Goal: Navigation & Orientation: Find specific page/section

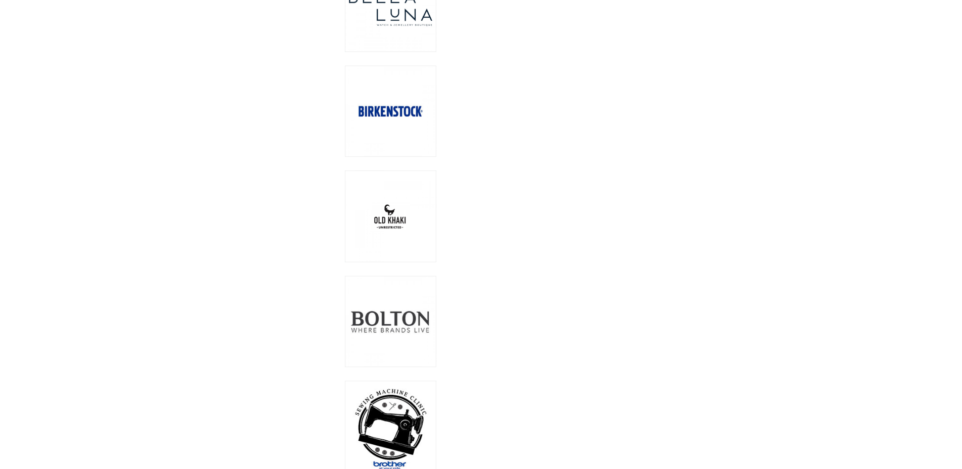
scroll to position [3130, 0]
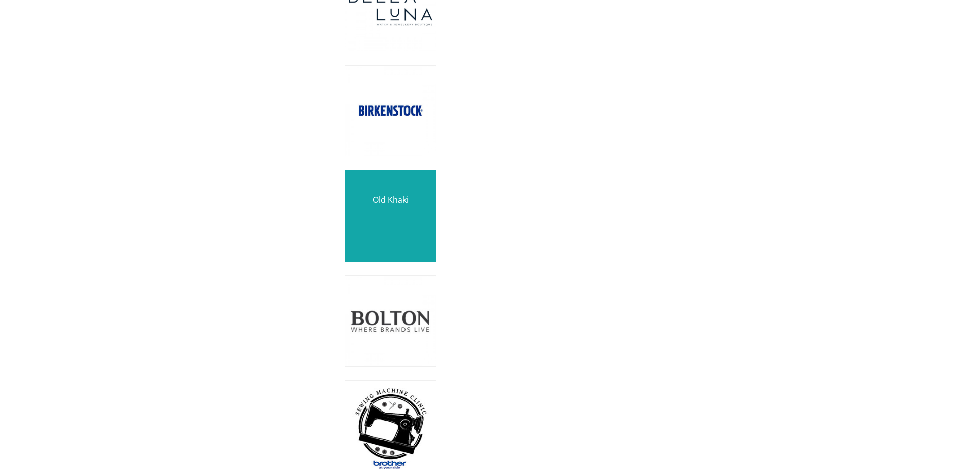
click at [394, 204] on link at bounding box center [391, 216] width 108 height 108
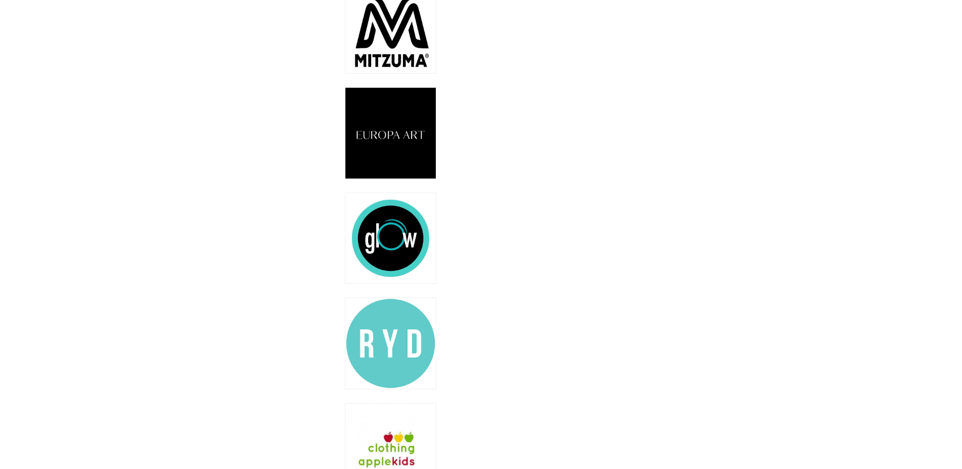
scroll to position [8481, 0]
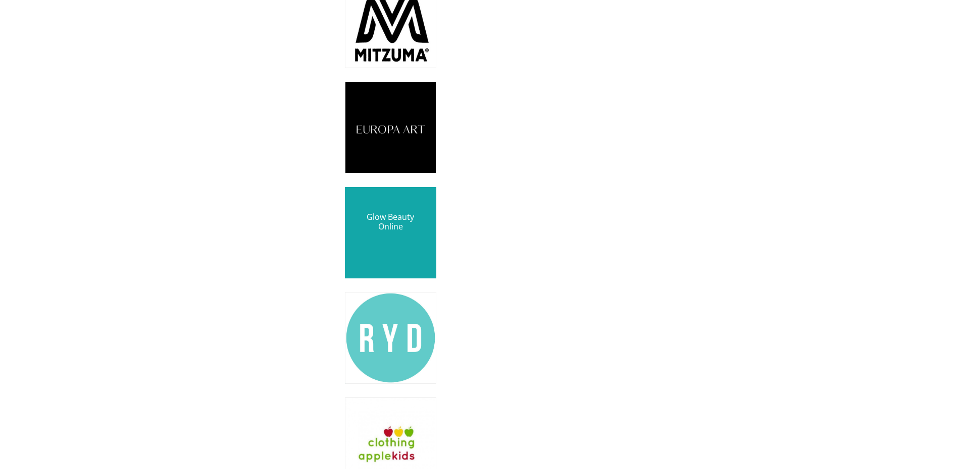
click at [394, 202] on link at bounding box center [391, 233] width 108 height 108
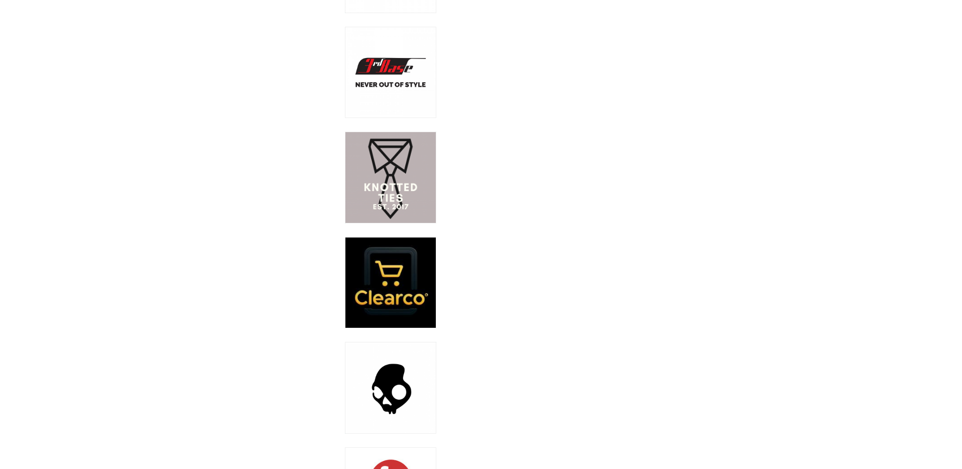
scroll to position [9440, 0]
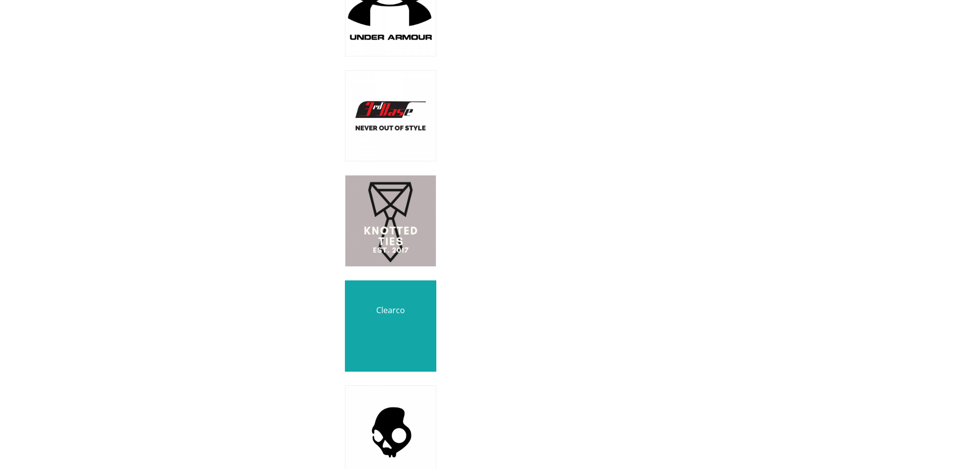
click at [401, 293] on link at bounding box center [391, 327] width 108 height 108
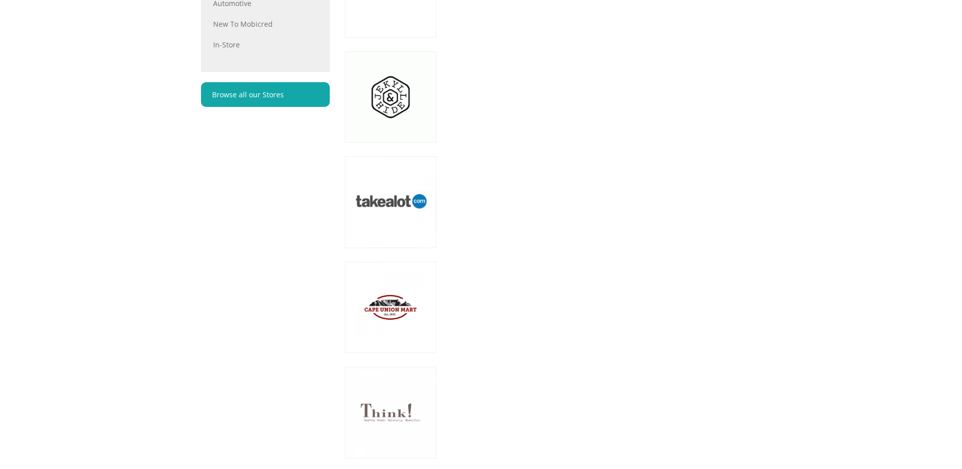
scroll to position [525, 0]
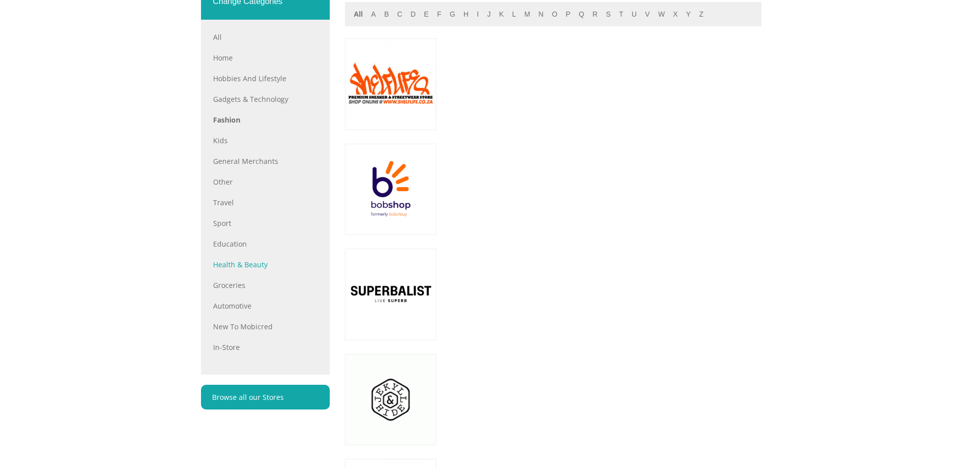
click at [249, 270] on link "Health & Beauty" at bounding box center [265, 264] width 105 height 11
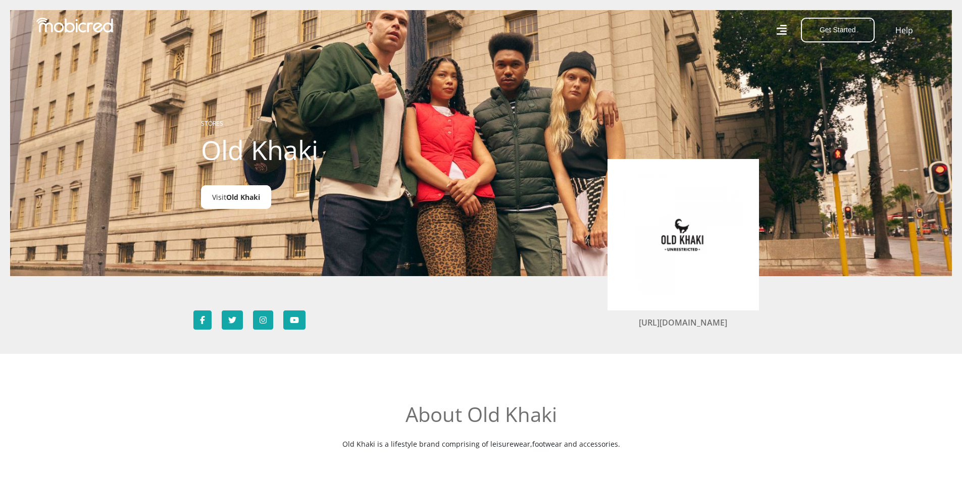
click at [228, 196] on span "Old Khaki" at bounding box center [243, 197] width 34 height 10
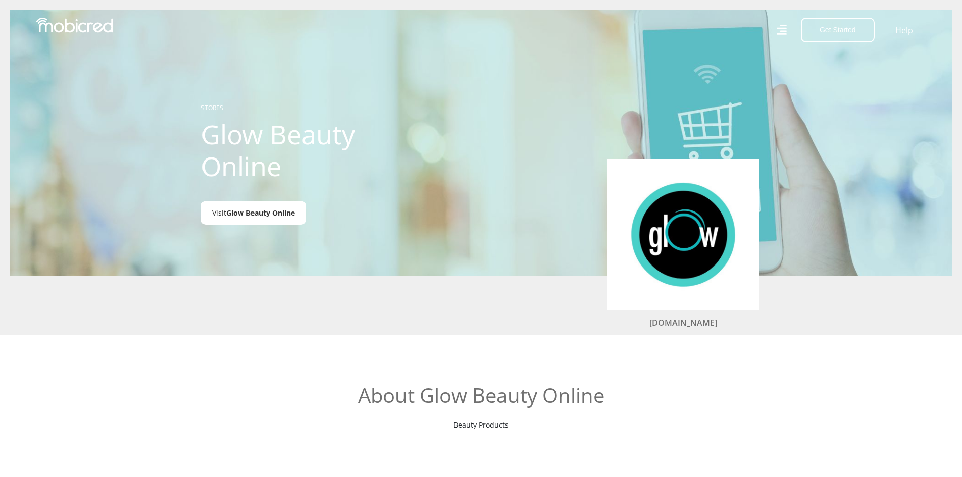
click at [269, 214] on span "Glow Beauty Online" at bounding box center [260, 213] width 69 height 10
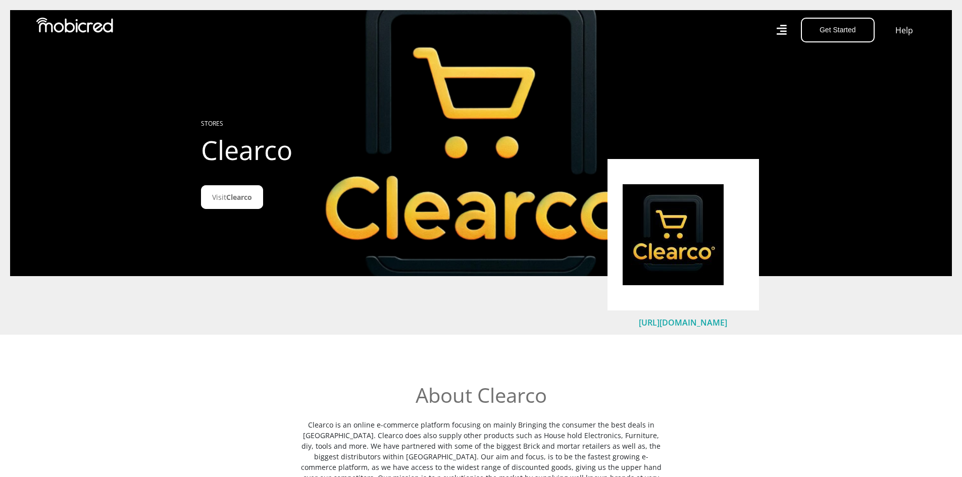
click at [681, 323] on link "https://www.clearco.co.za" at bounding box center [683, 322] width 88 height 11
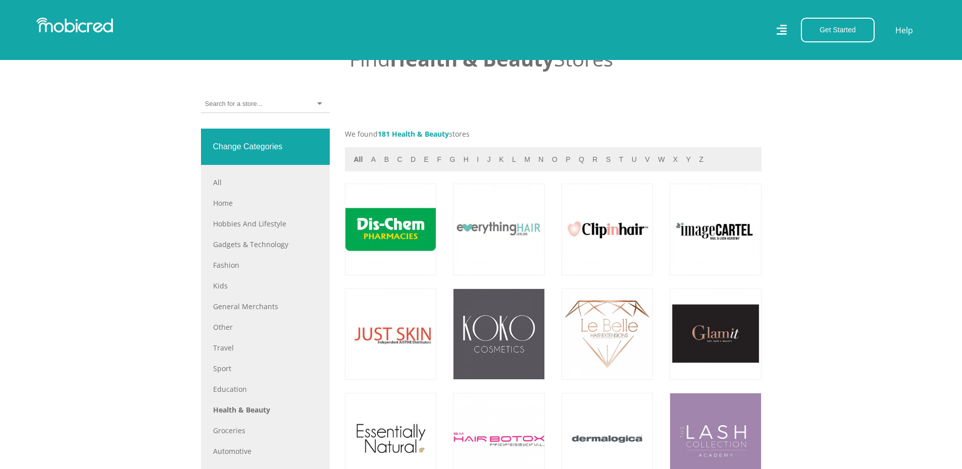
scroll to position [404, 0]
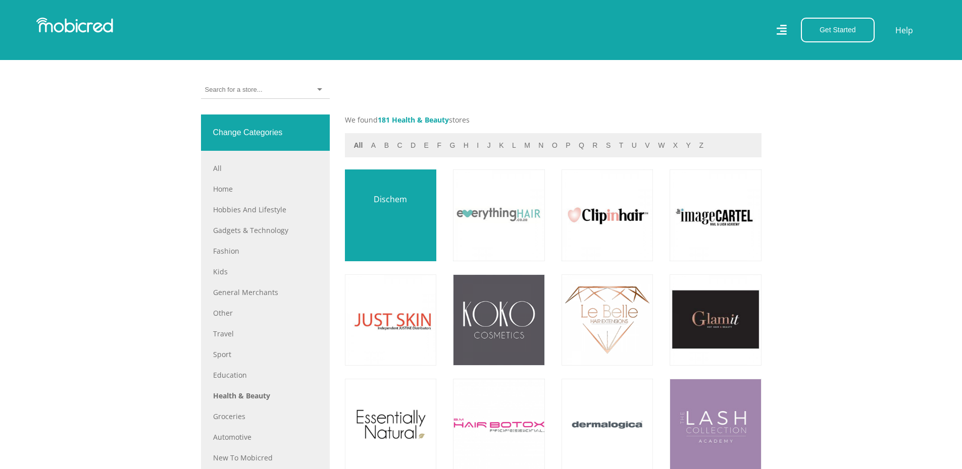
click at [380, 212] on link at bounding box center [391, 216] width 108 height 108
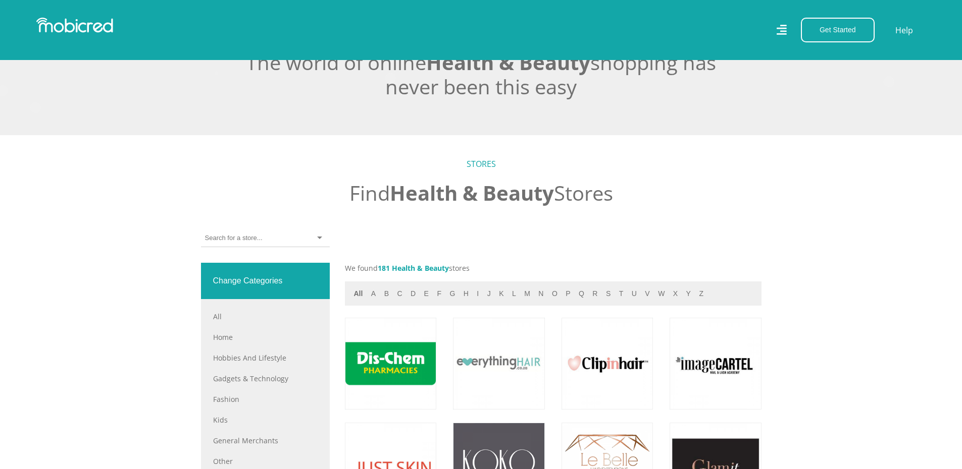
scroll to position [252, 0]
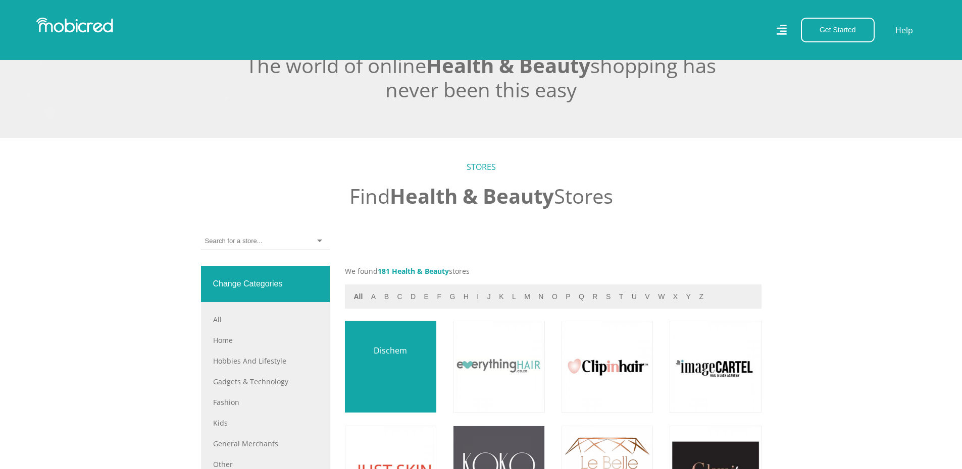
click at [392, 373] on link at bounding box center [391, 367] width 108 height 108
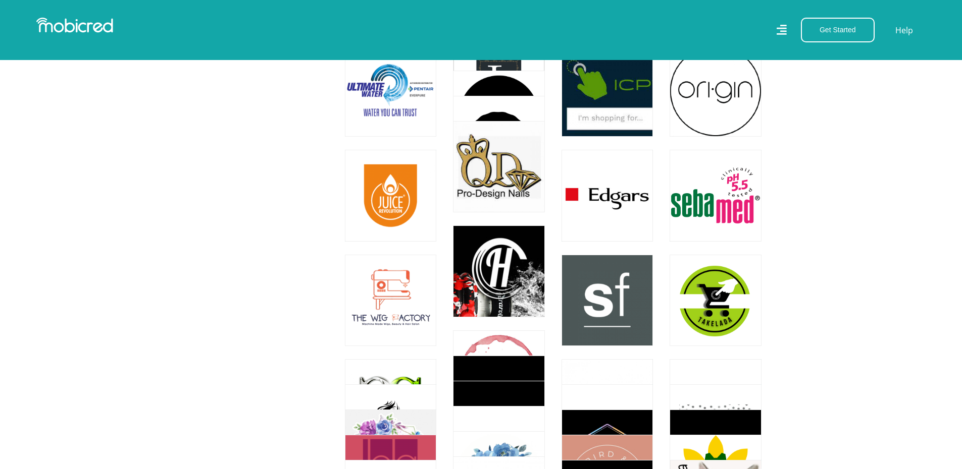
scroll to position [1111, 0]
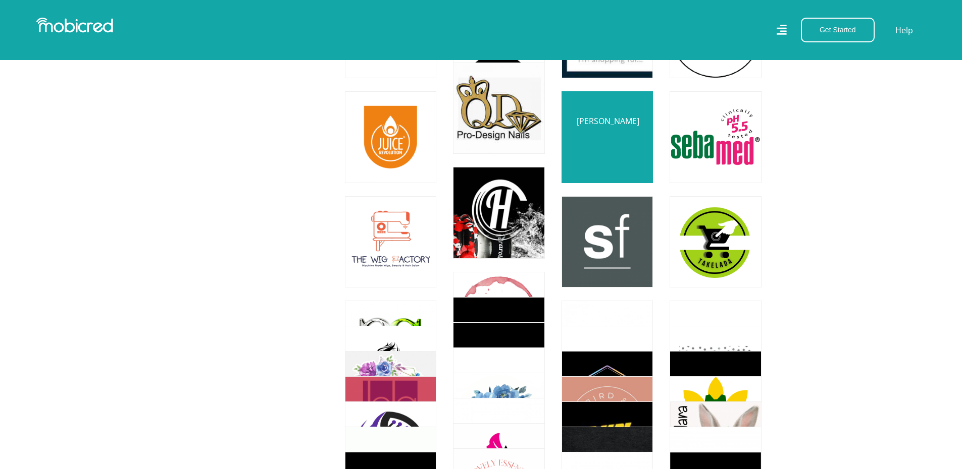
click at [612, 138] on link at bounding box center [607, 137] width 108 height 108
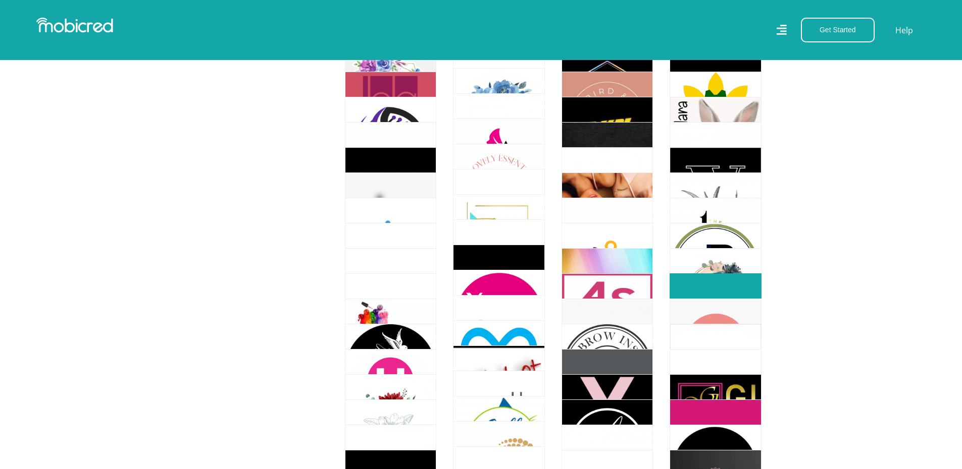
scroll to position [1414, 0]
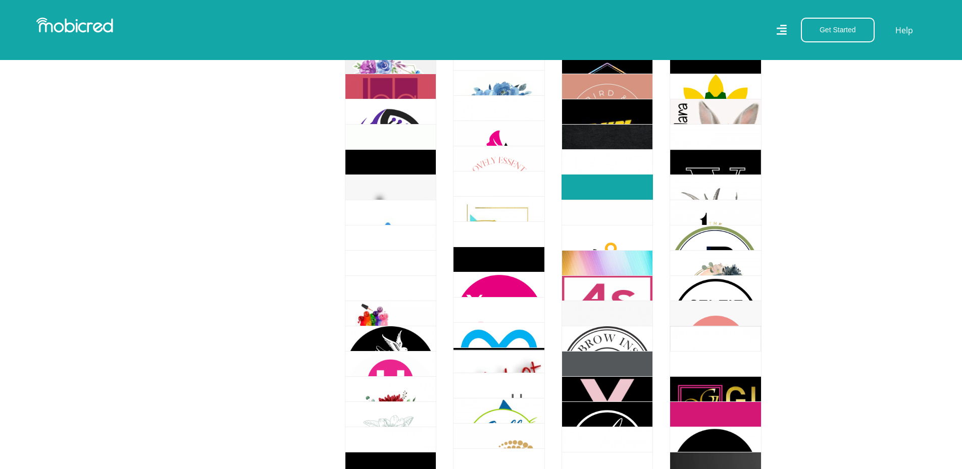
click at [595, 184] on link at bounding box center [607, 221] width 108 height 108
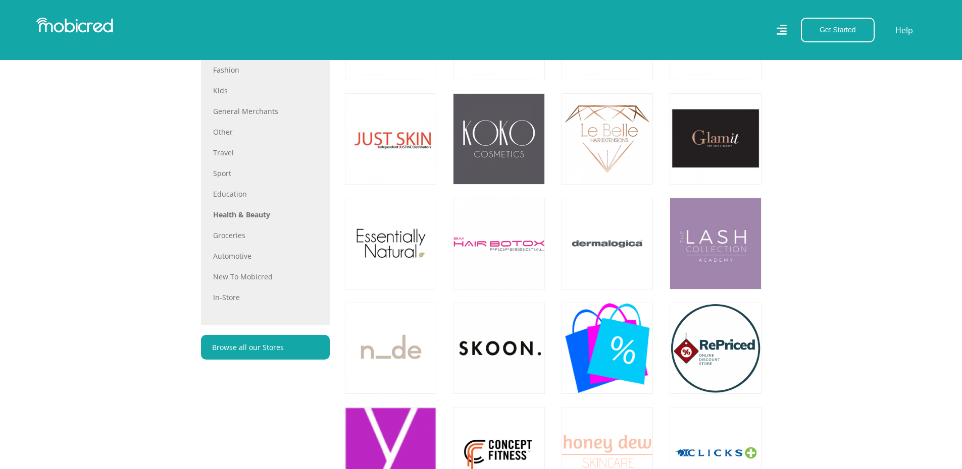
scroll to position [454, 0]
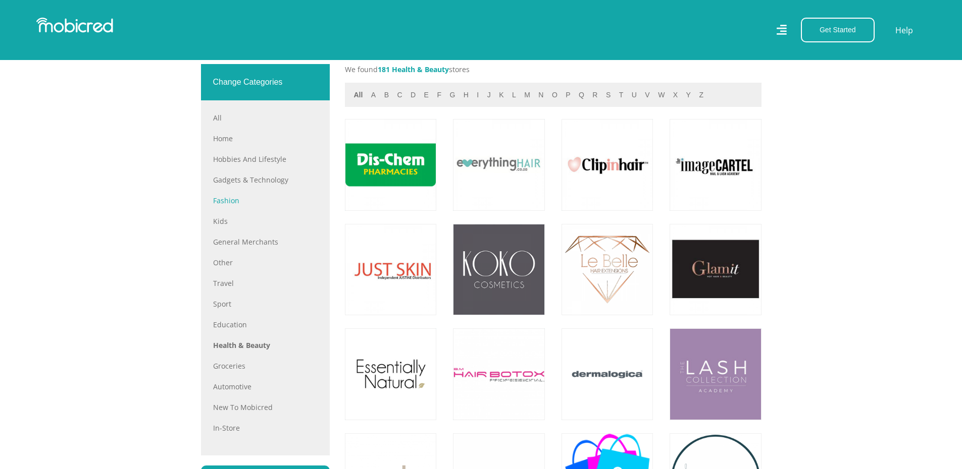
click at [231, 204] on link "Fashion" at bounding box center [265, 200] width 105 height 11
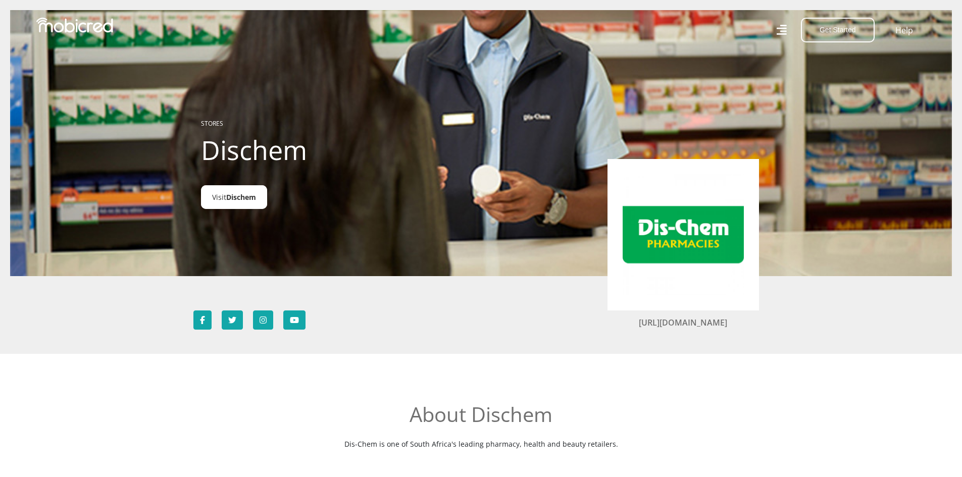
click at [234, 200] on span "Dischem" at bounding box center [241, 197] width 30 height 10
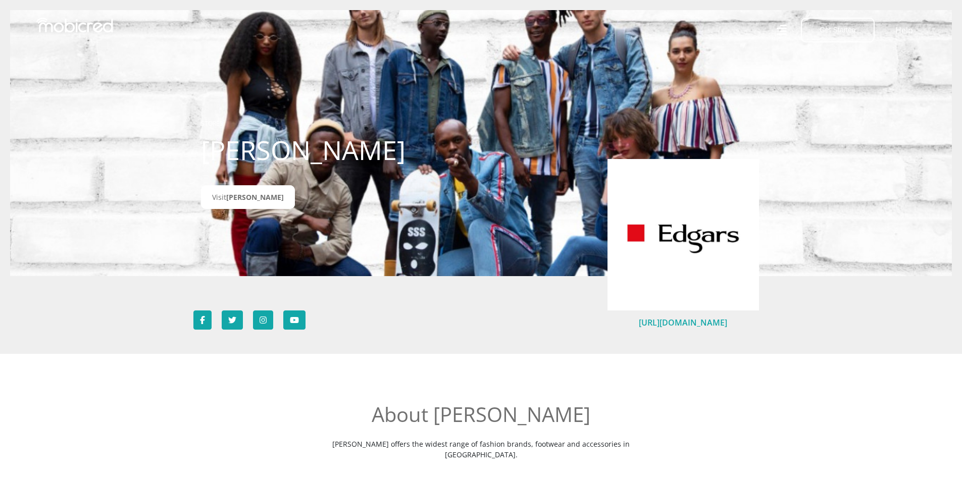
click at [669, 325] on link "[URL][DOMAIN_NAME]" at bounding box center [683, 322] width 88 height 11
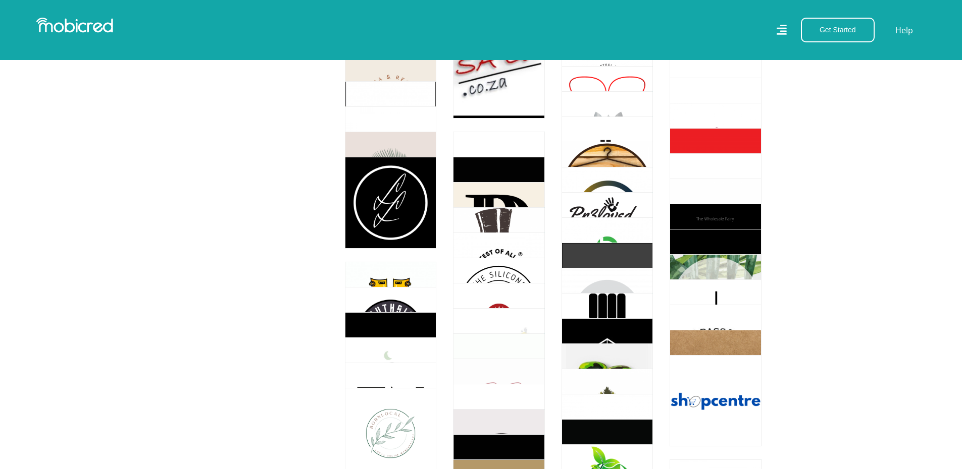
scroll to position [3332, 0]
